Goal: Information Seeking & Learning: Learn about a topic

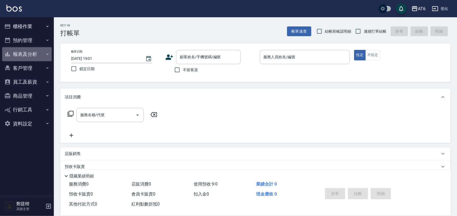
click at [46, 54] on icon "button" at bounding box center [47, 54] width 4 height 4
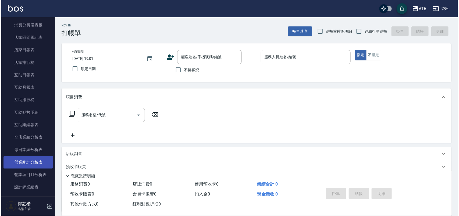
scroll to position [67, 0]
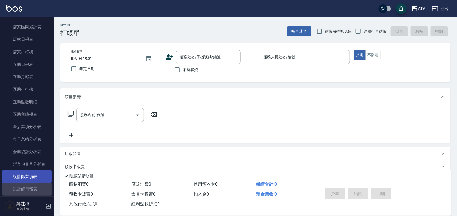
drag, startPoint x: 40, startPoint y: 186, endPoint x: 25, endPoint y: 170, distance: 22.1
click at [40, 186] on link "設計師日報表" at bounding box center [27, 188] width 50 height 12
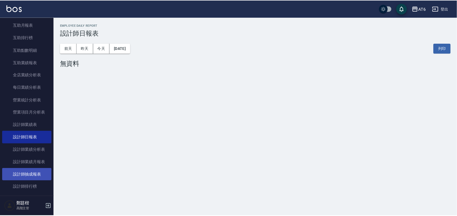
scroll to position [135, 0]
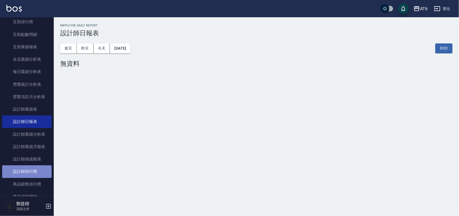
click at [37, 172] on link "設計師排行榜" at bounding box center [27, 171] width 50 height 12
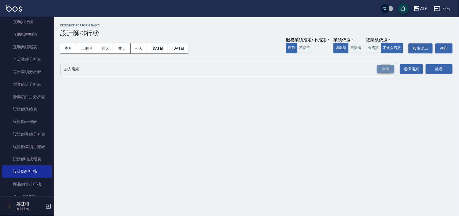
click at [390, 73] on div "全選" at bounding box center [385, 69] width 17 height 8
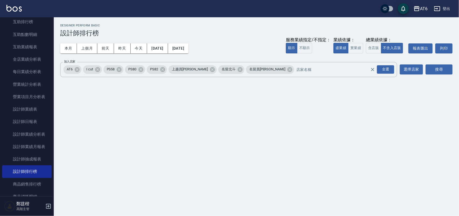
click at [424, 71] on div "加入店家 AT6 I cut PS58 PS80 PS82 上越員林 名留北斗 名留員[PERSON_NAME] 全選 加入店家 選擇店家 搜尋" at bounding box center [256, 69] width 393 height 15
click at [444, 69] on button "搜尋" at bounding box center [439, 69] width 27 height 10
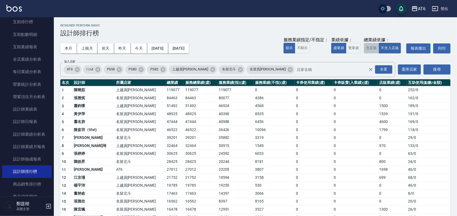
click at [373, 48] on button "含店販" at bounding box center [370, 48] width 15 height 10
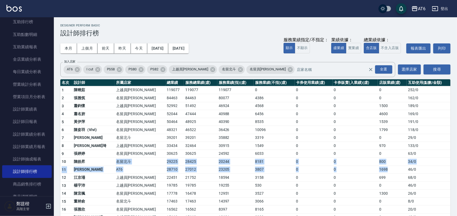
drag, startPoint x: 382, startPoint y: 169, endPoint x: 81, endPoint y: 160, distance: 301.5
click at [91, 162] on tbody "1 [PERSON_NAME]員林 119077 119077 119077 0 0 0 0 252 / 0 2 [PERSON_NAME] 名留員[PERS…" at bounding box center [255, 212] width 390 height 253
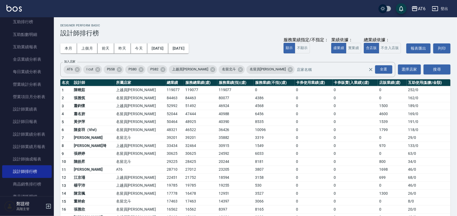
click at [220, 42] on div "本月 上個月 [DATE] [DATE] [DATE] [DATE] [DATE] 服務業績指定/不指定： 顯示 不顯示 業績依據： 虛業績 實業績 總業績依…" at bounding box center [255, 48] width 390 height 23
